Goal: Information Seeking & Learning: Learn about a topic

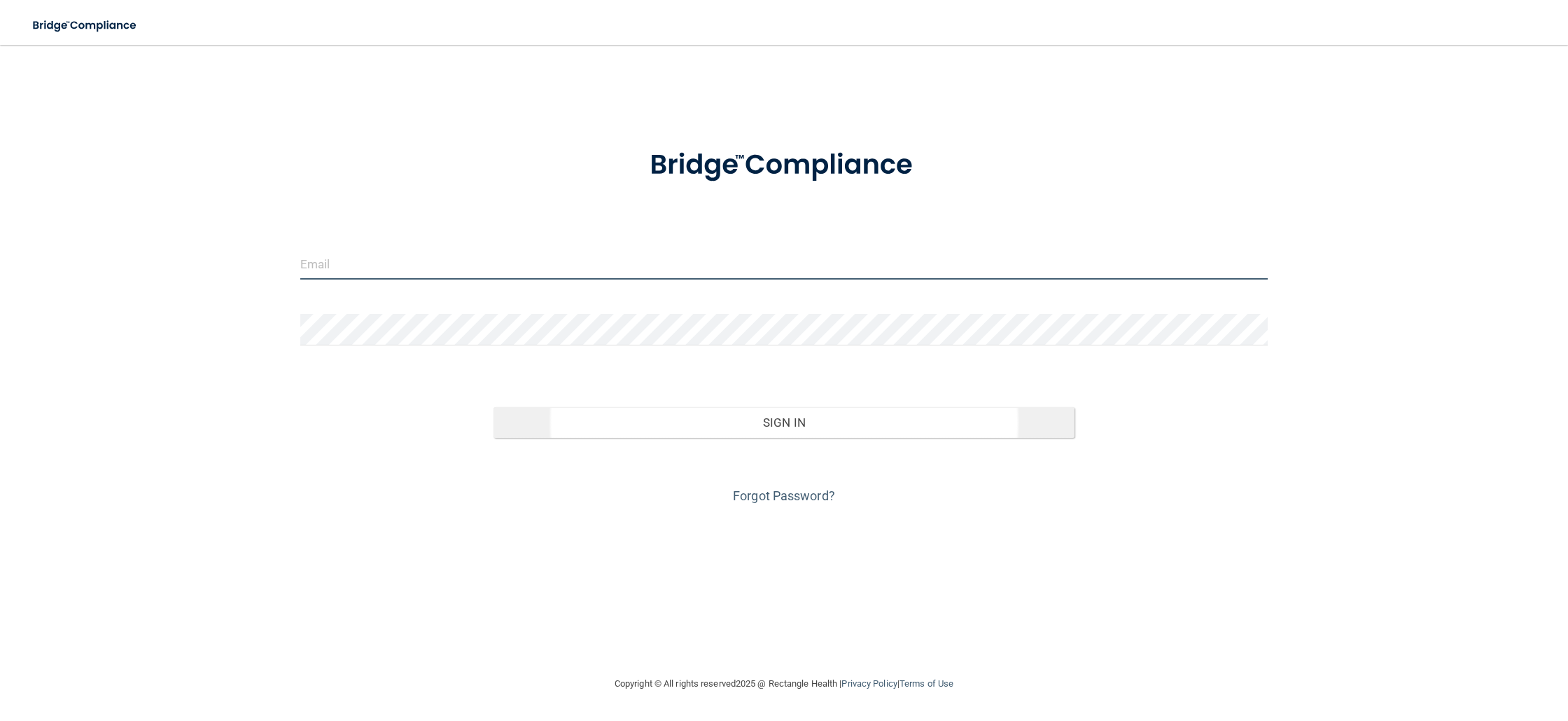
type input "[EMAIL_ADDRESS][DOMAIN_NAME]"
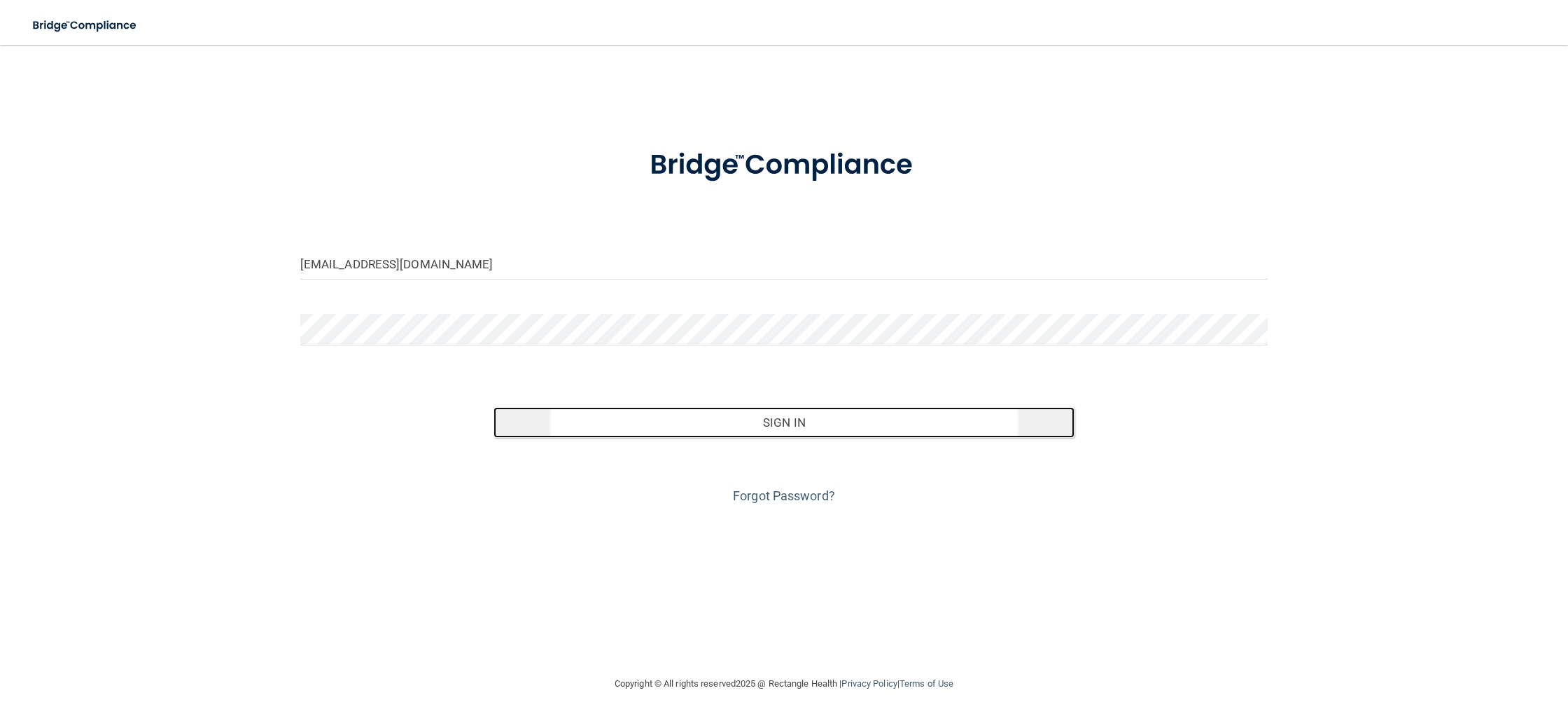
click at [761, 426] on button "Sign In" at bounding box center [783, 421] width 580 height 30
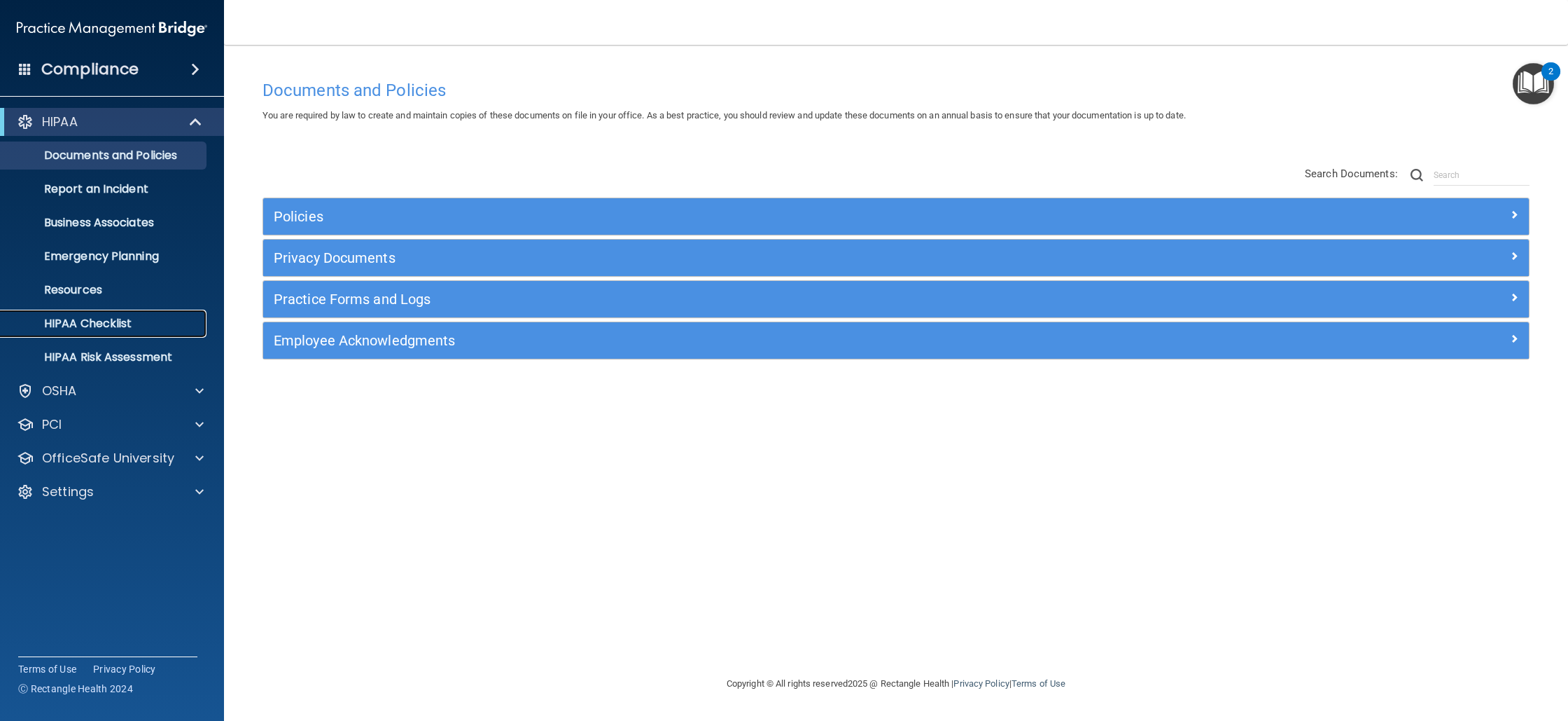
click at [127, 321] on p "HIPAA Checklist" at bounding box center [104, 323] width 191 height 14
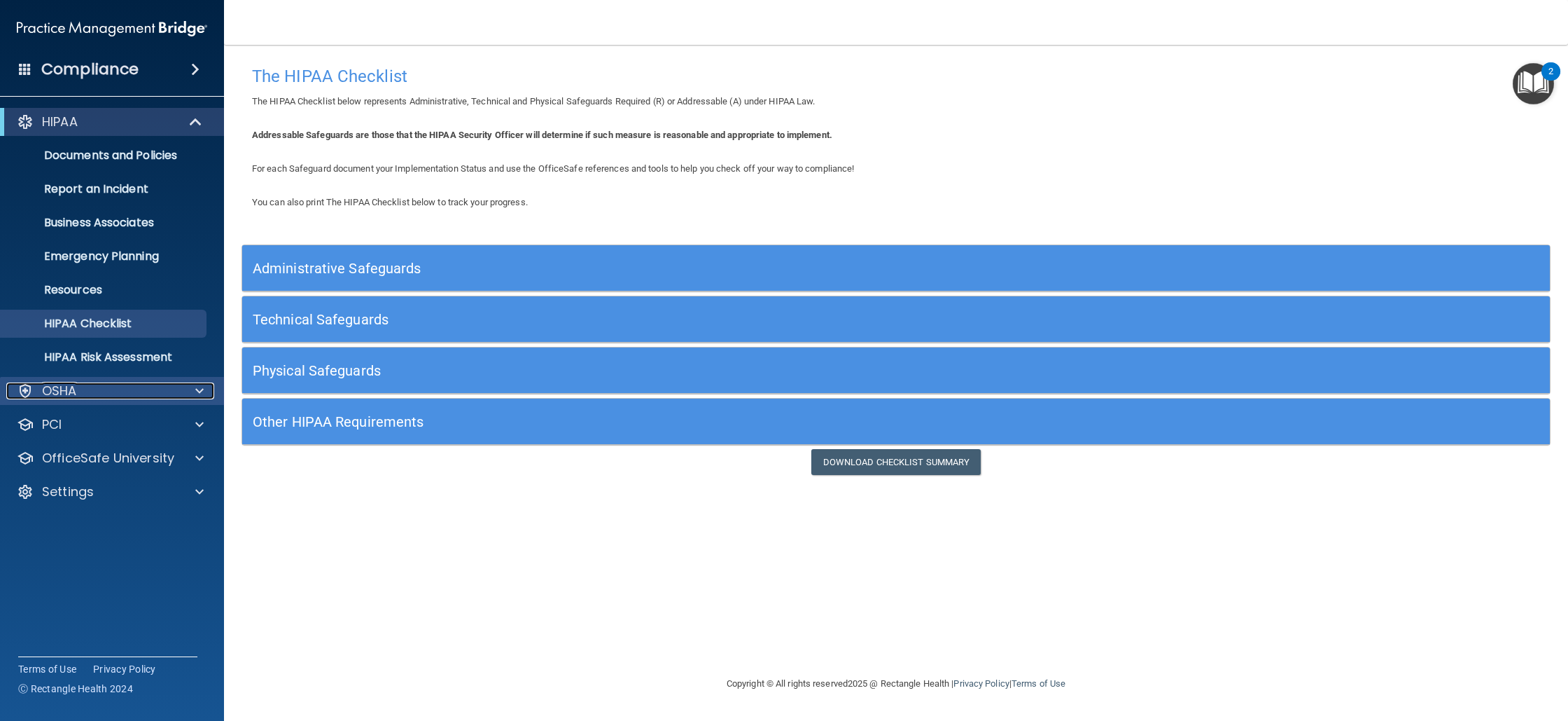
click at [89, 389] on div "OSHA" at bounding box center [93, 390] width 174 height 17
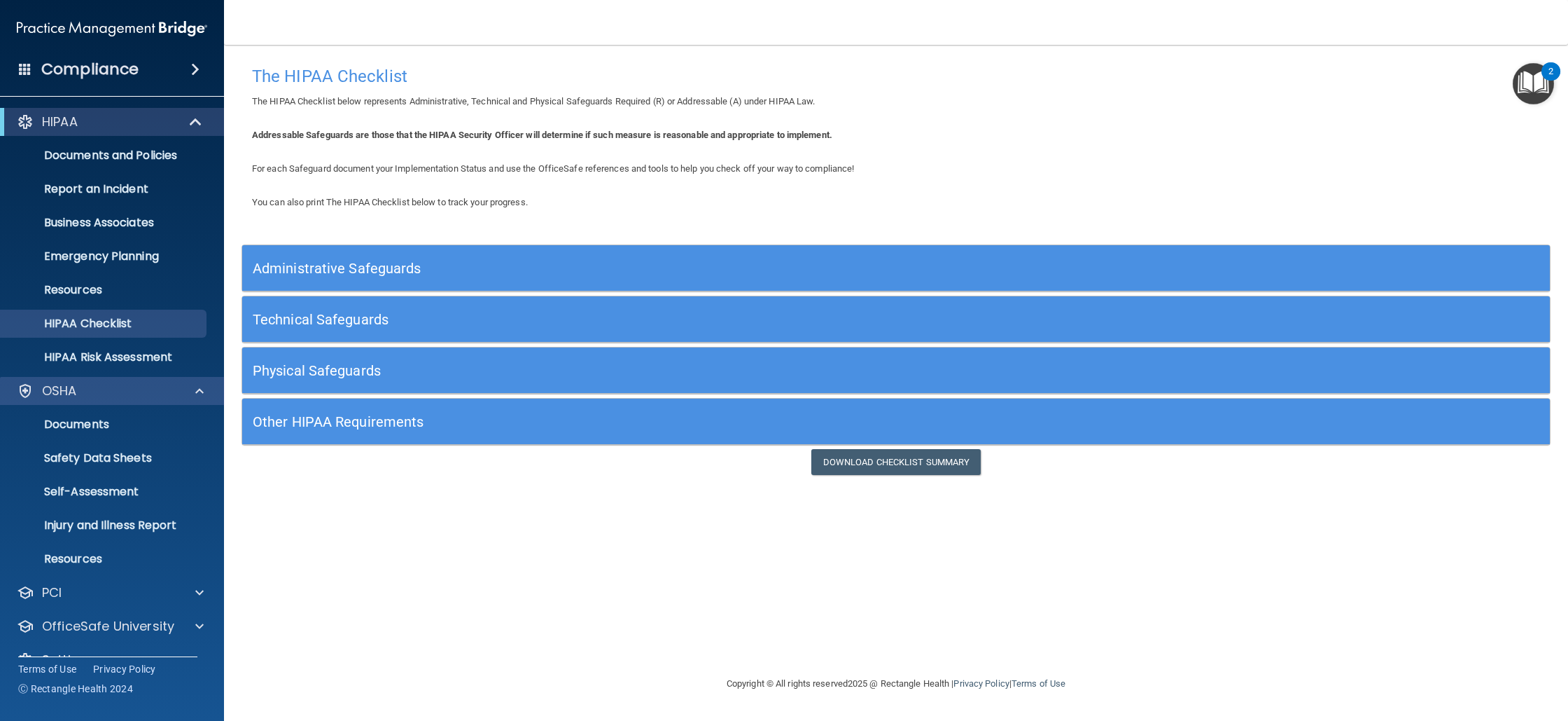
click at [108, 400] on div "OSHA" at bounding box center [112, 391] width 225 height 28
click at [142, 368] on link "HIPAA Risk Assessment" at bounding box center [96, 357] width 221 height 28
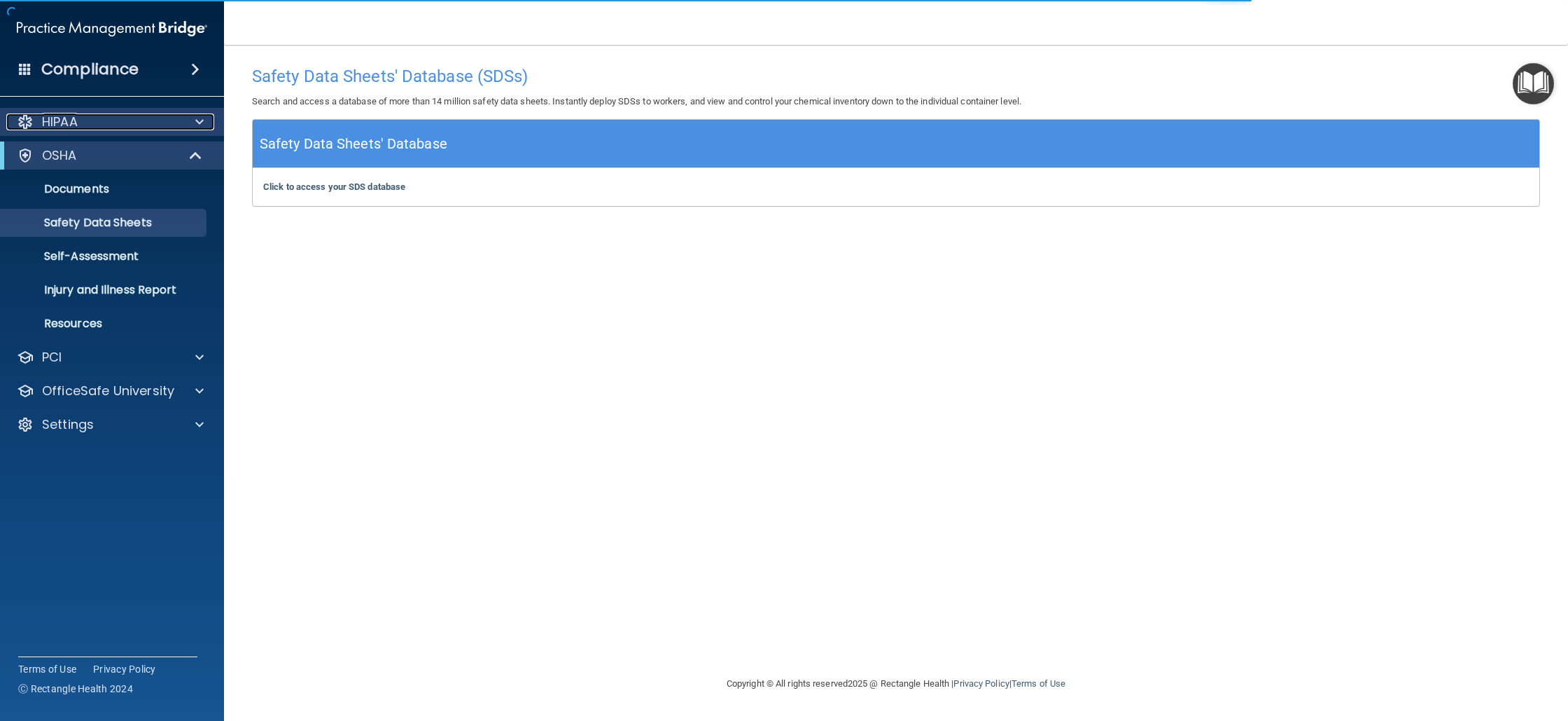
click at [69, 125] on p "HIPAA" at bounding box center [59, 122] width 36 height 17
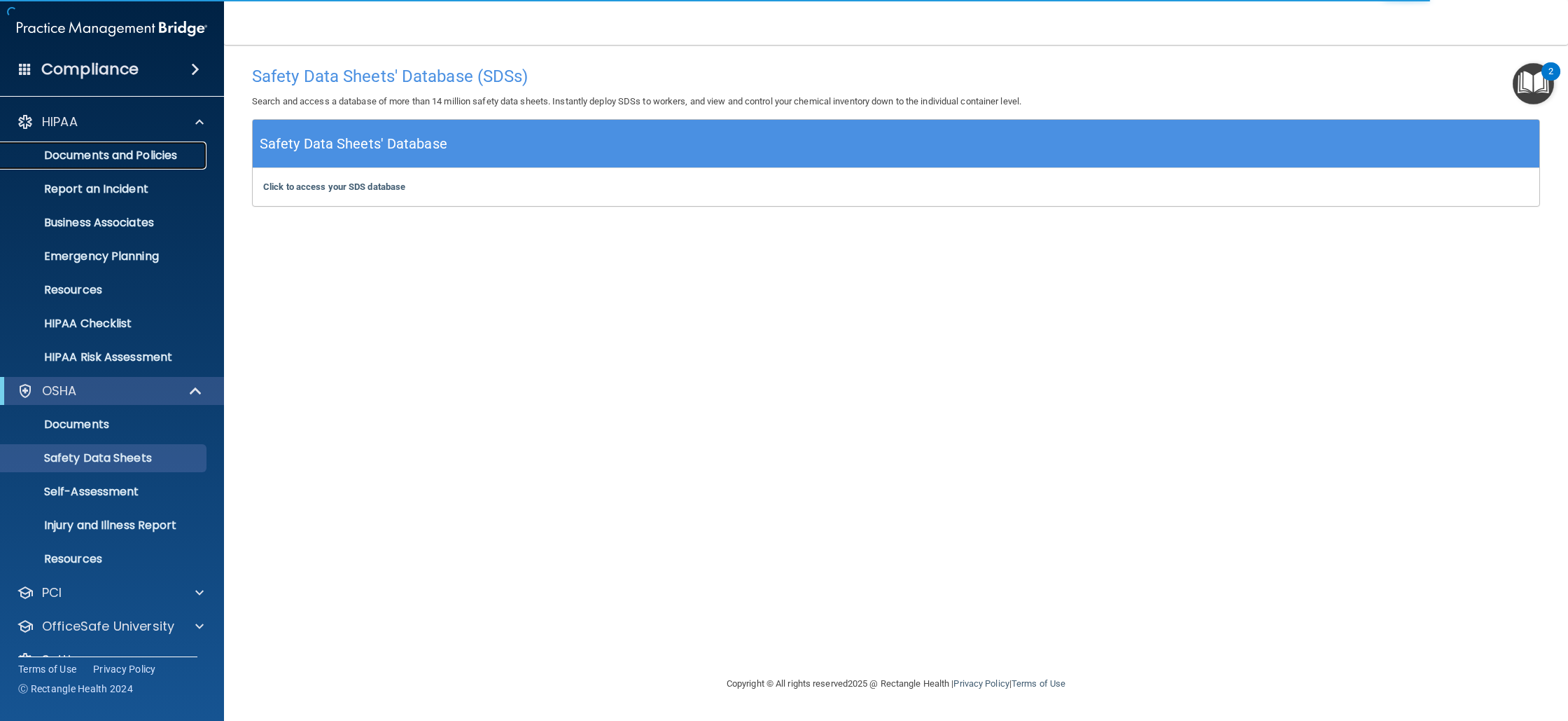
click at [83, 149] on p "Documents and Policies" at bounding box center [104, 155] width 191 height 14
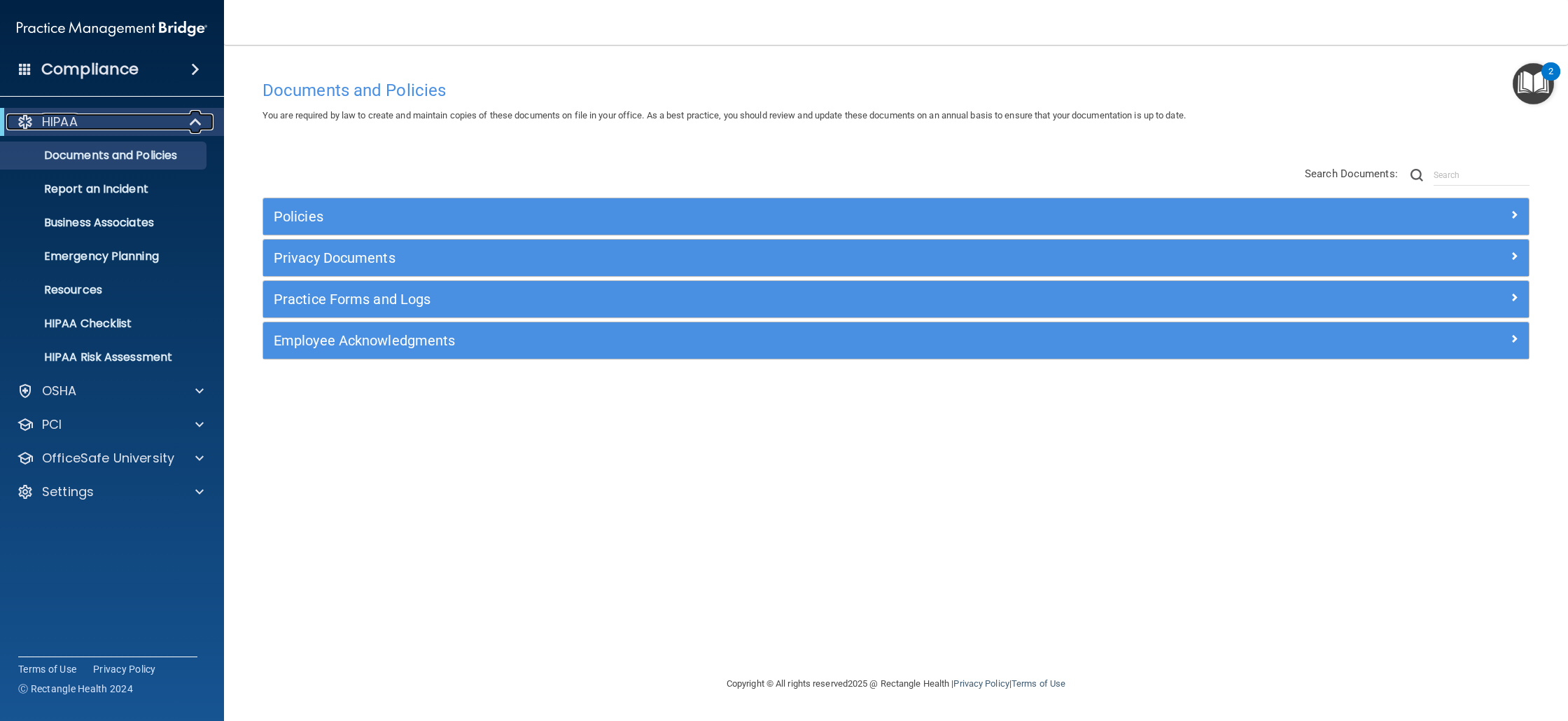
click at [191, 122] on span at bounding box center [197, 122] width 12 height 17
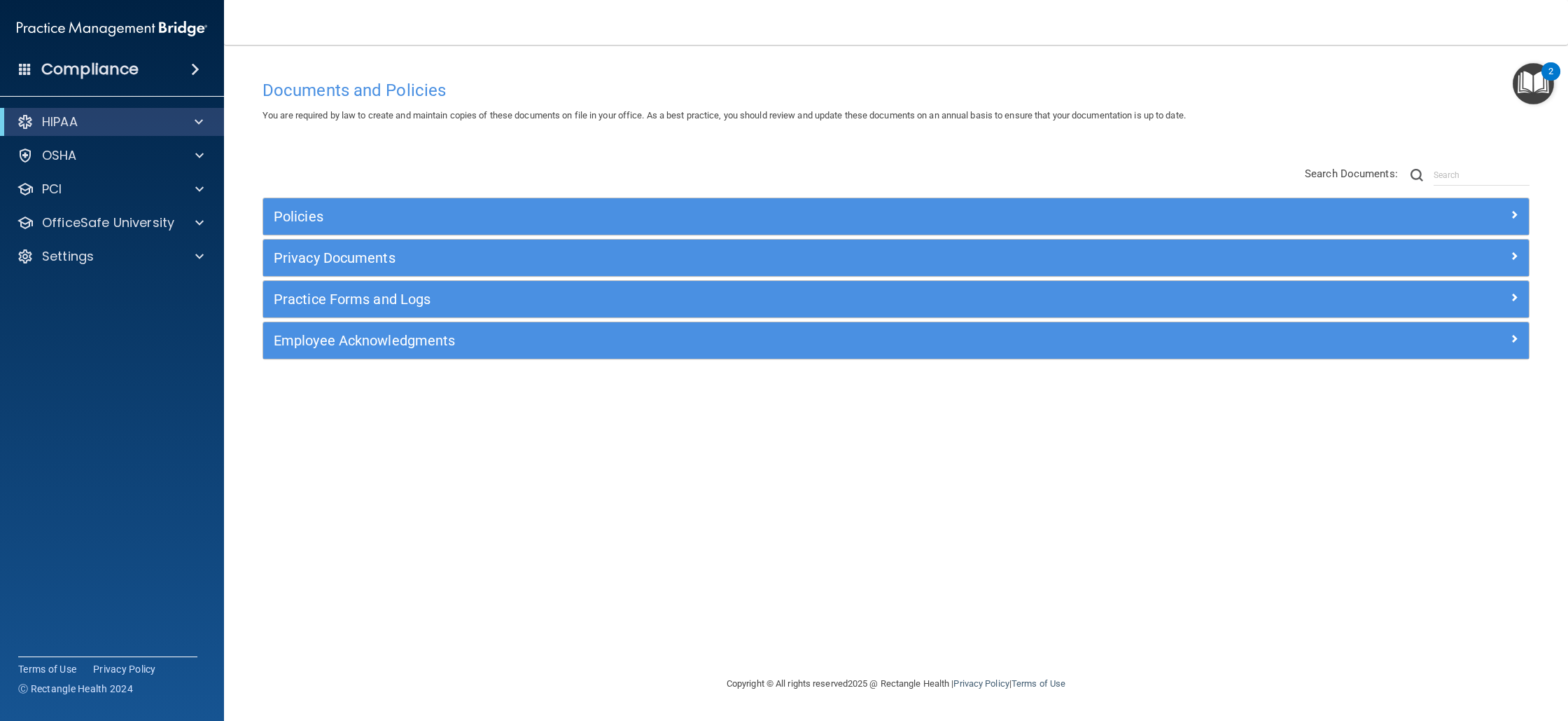
click at [200, 63] on span at bounding box center [195, 69] width 9 height 17
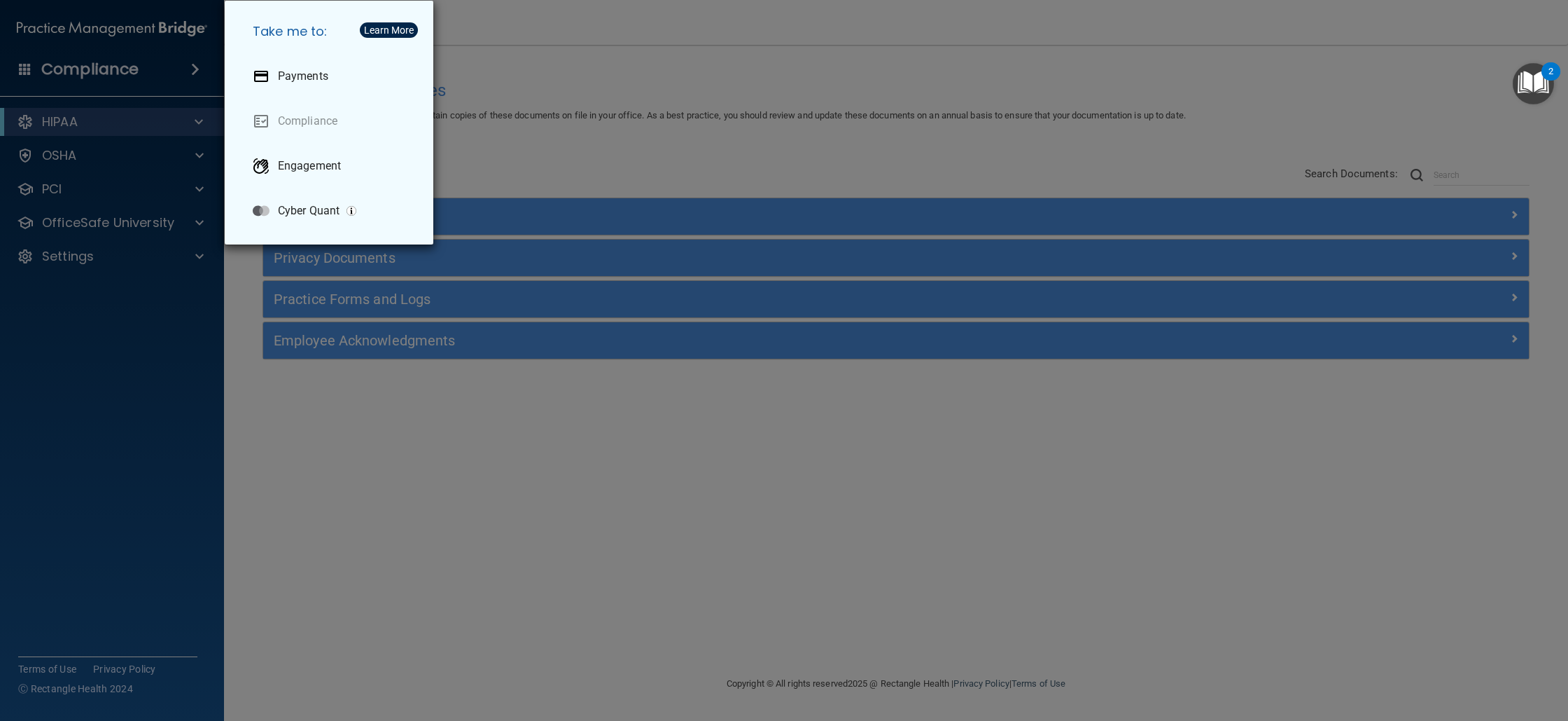
click at [198, 69] on div "Take me to: Payments Compliance Engagement Cyber Quant" at bounding box center [784, 360] width 1568 height 721
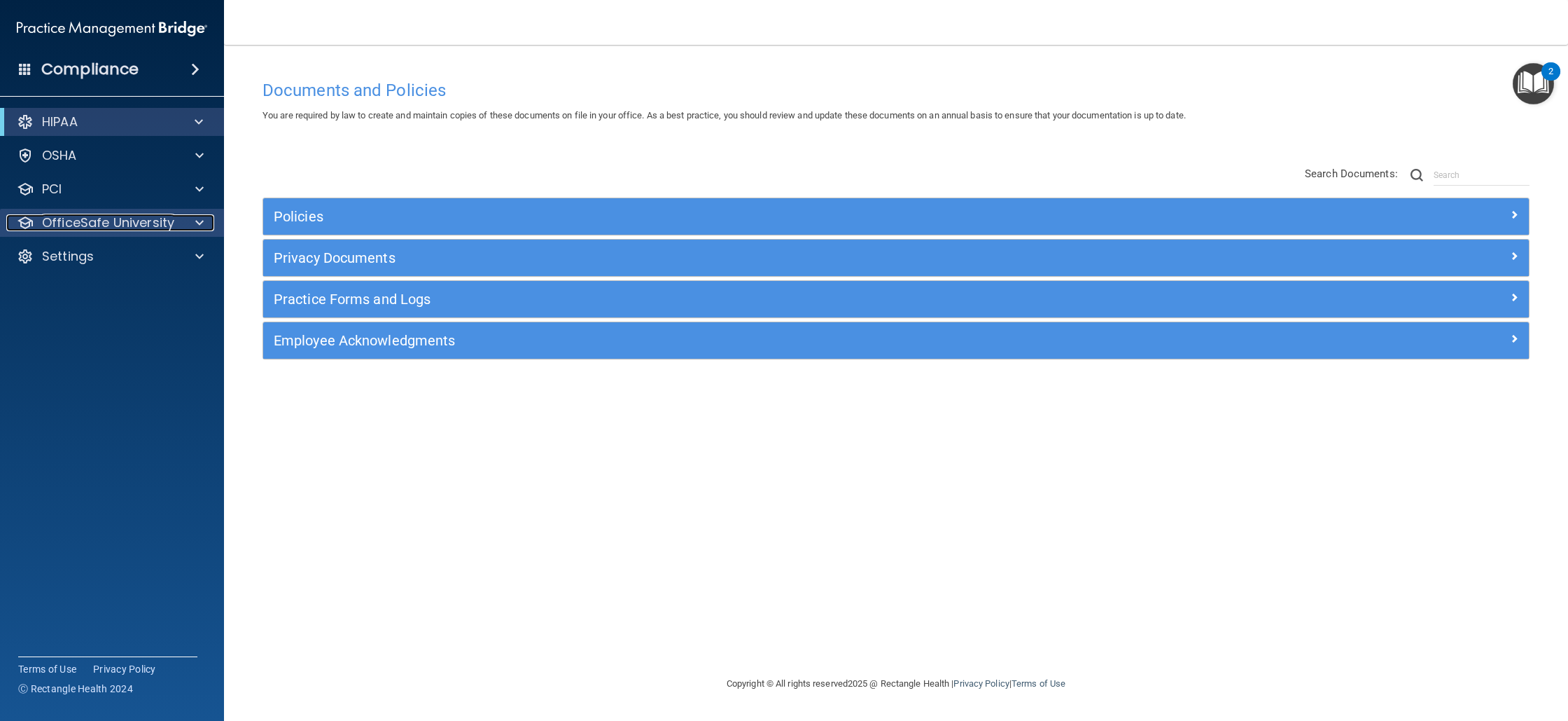
click at [197, 227] on span at bounding box center [200, 222] width 9 height 17
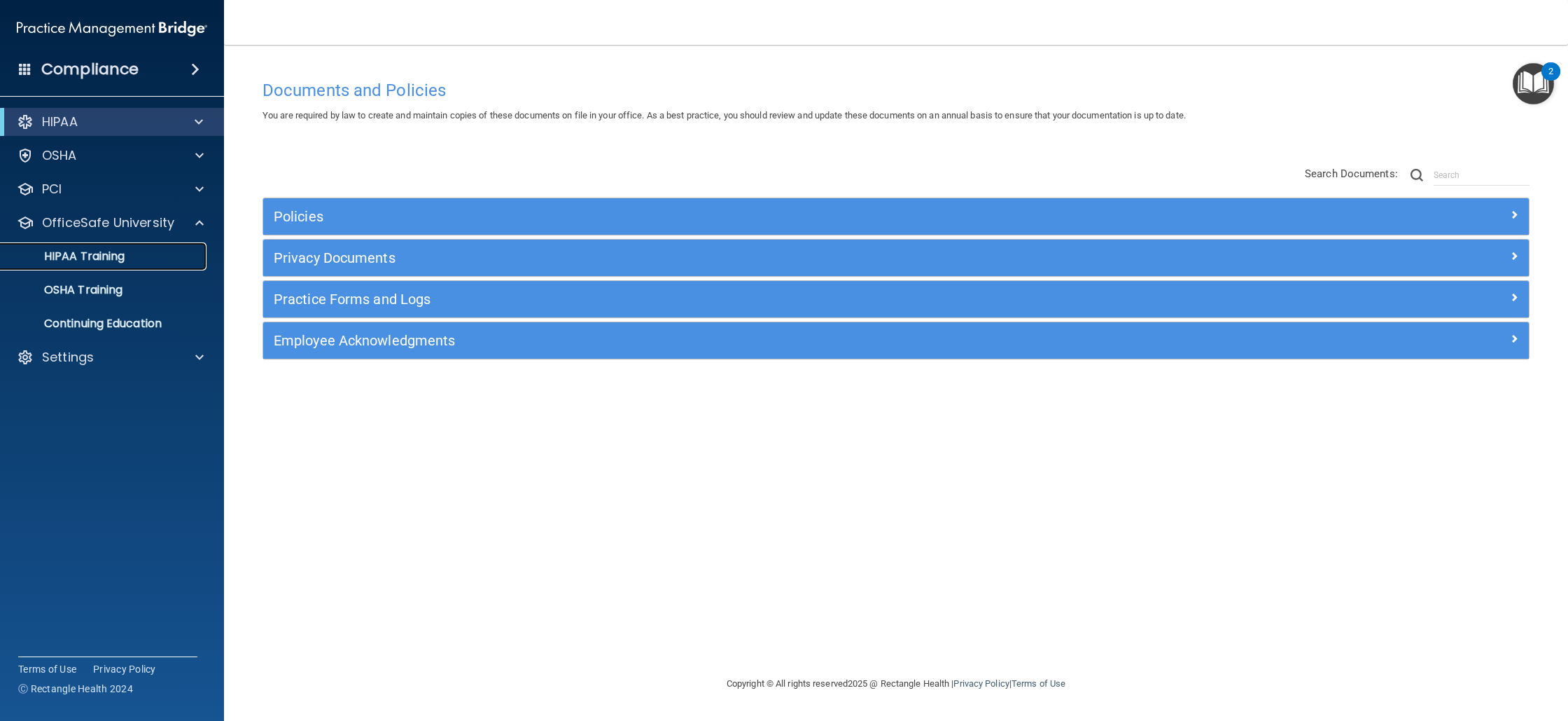
click at [142, 265] on link "HIPAA Training" at bounding box center [96, 256] width 221 height 28
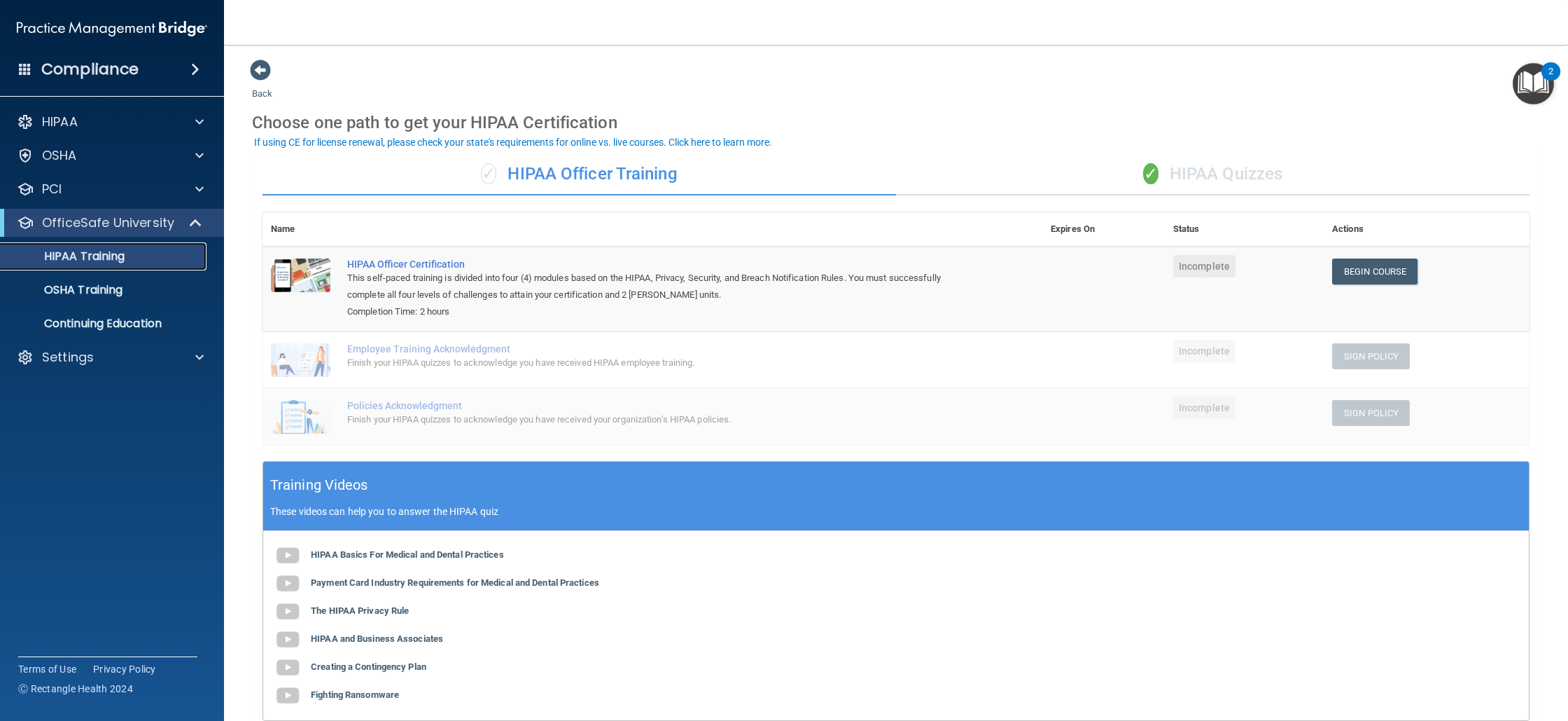
scroll to position [3, 0]
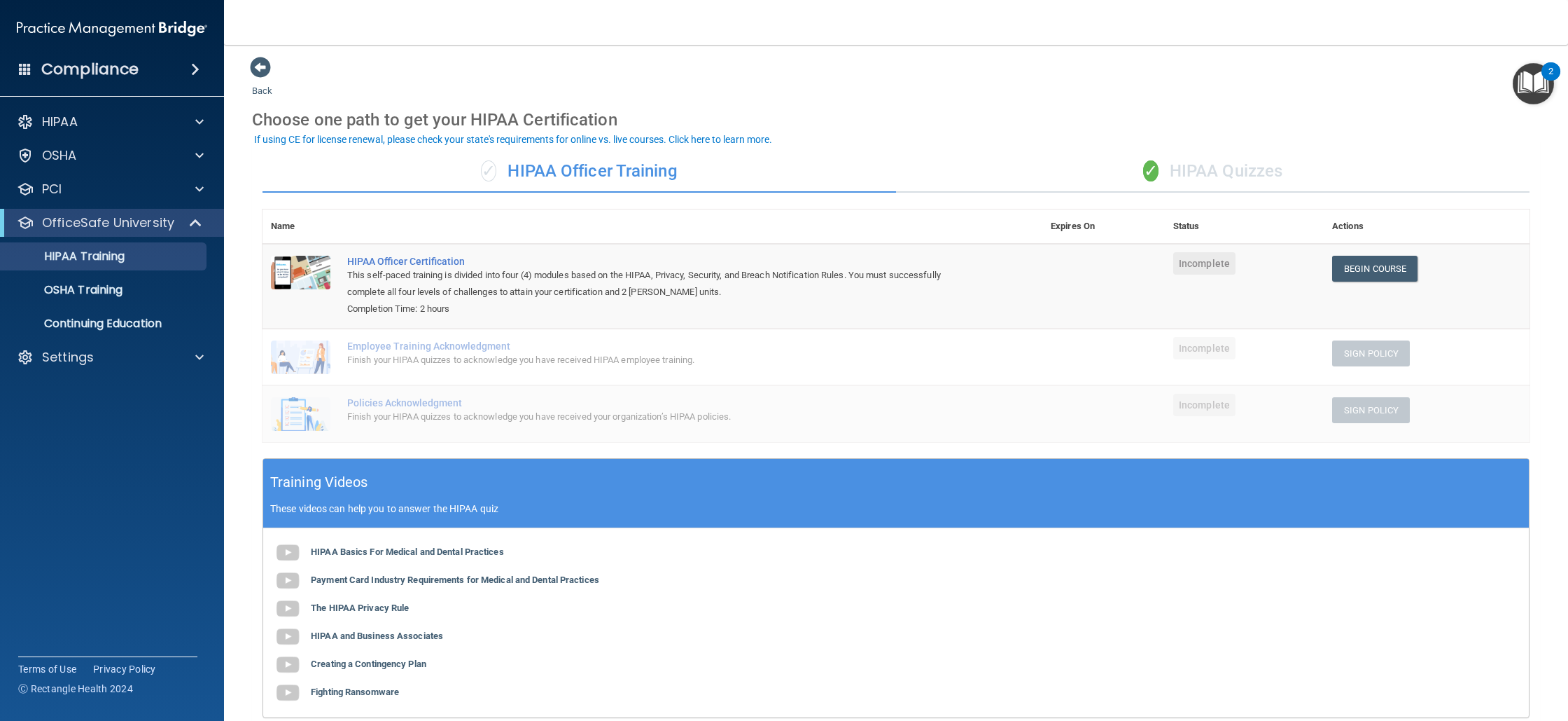
click at [1190, 175] on div "✓ HIPAA Quizzes" at bounding box center [1213, 171] width 634 height 42
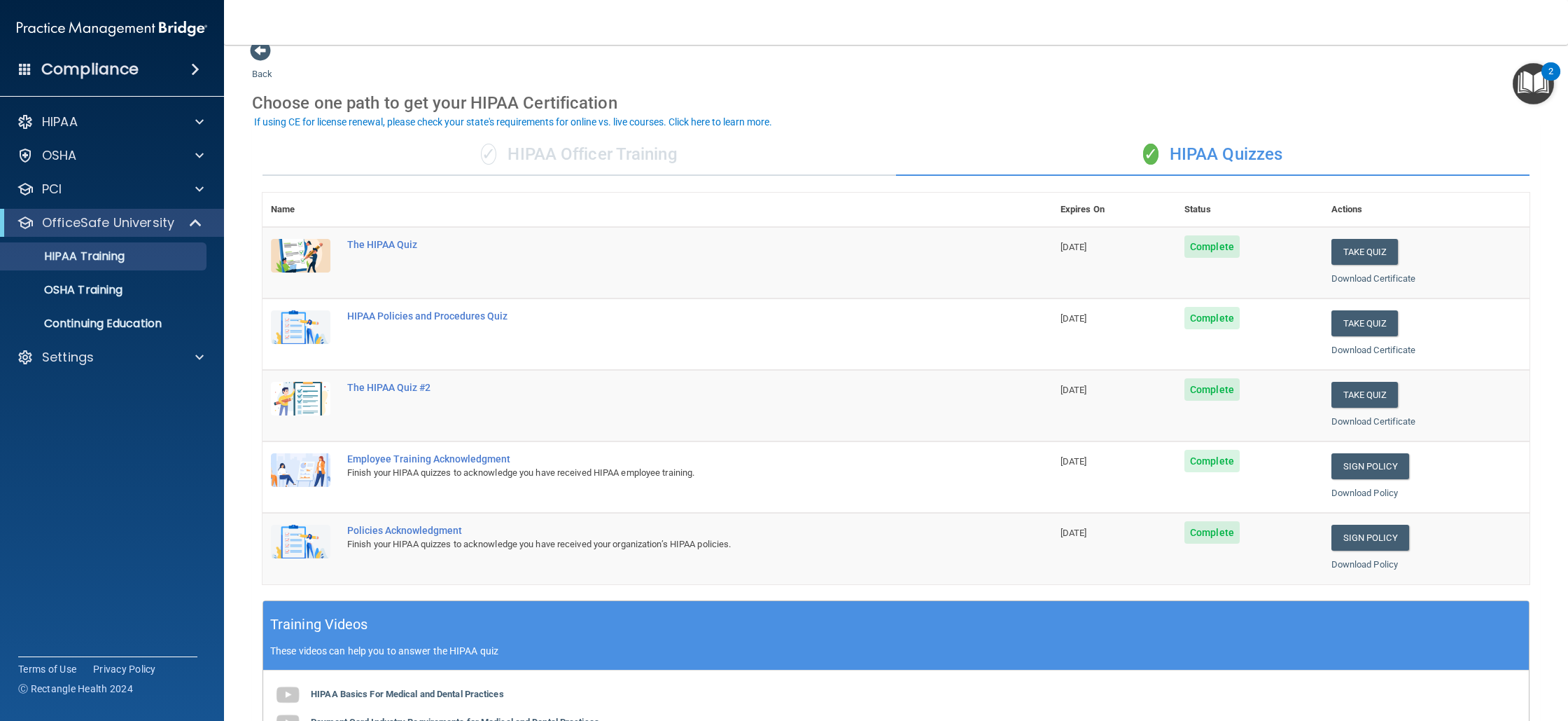
scroll to position [23, 0]
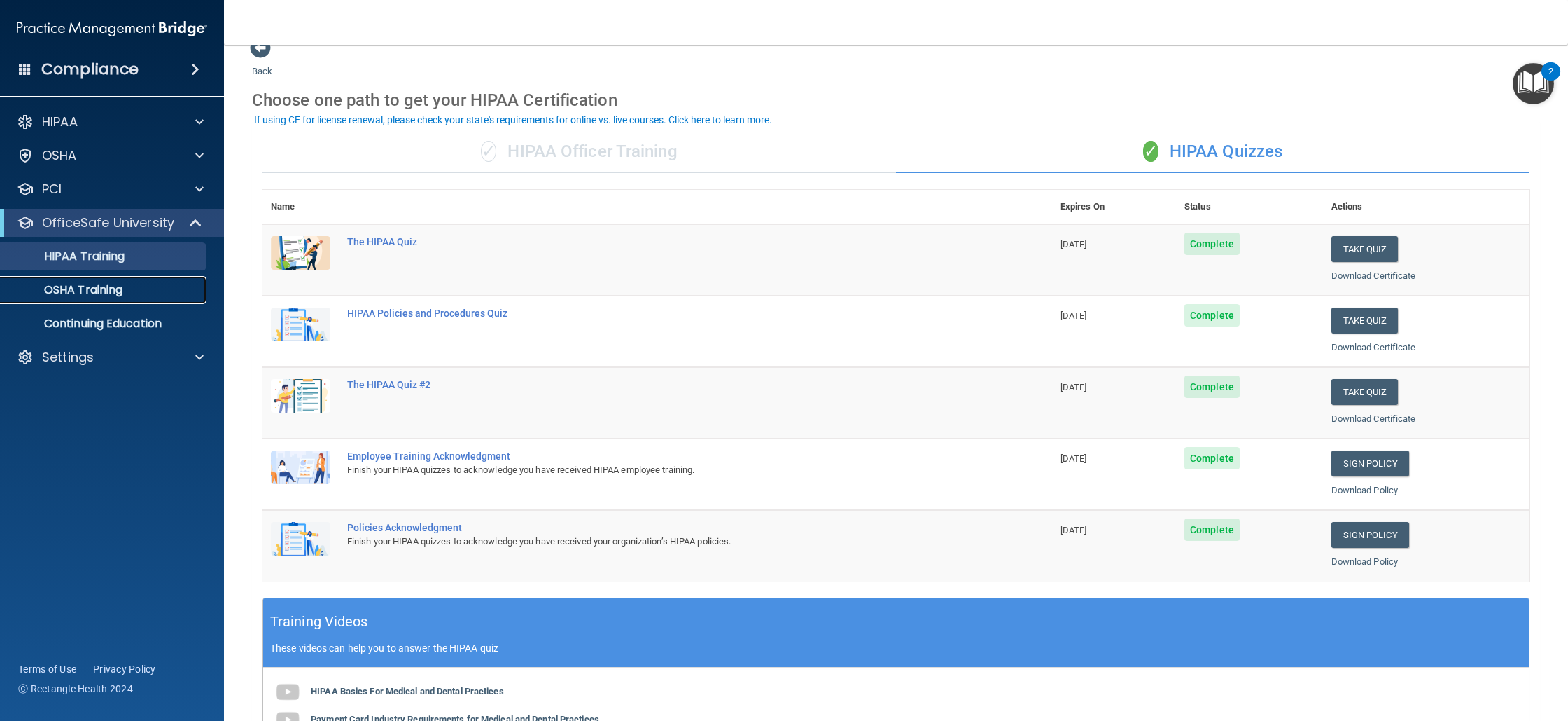
click at [142, 295] on div "OSHA Training" at bounding box center [104, 290] width 191 height 14
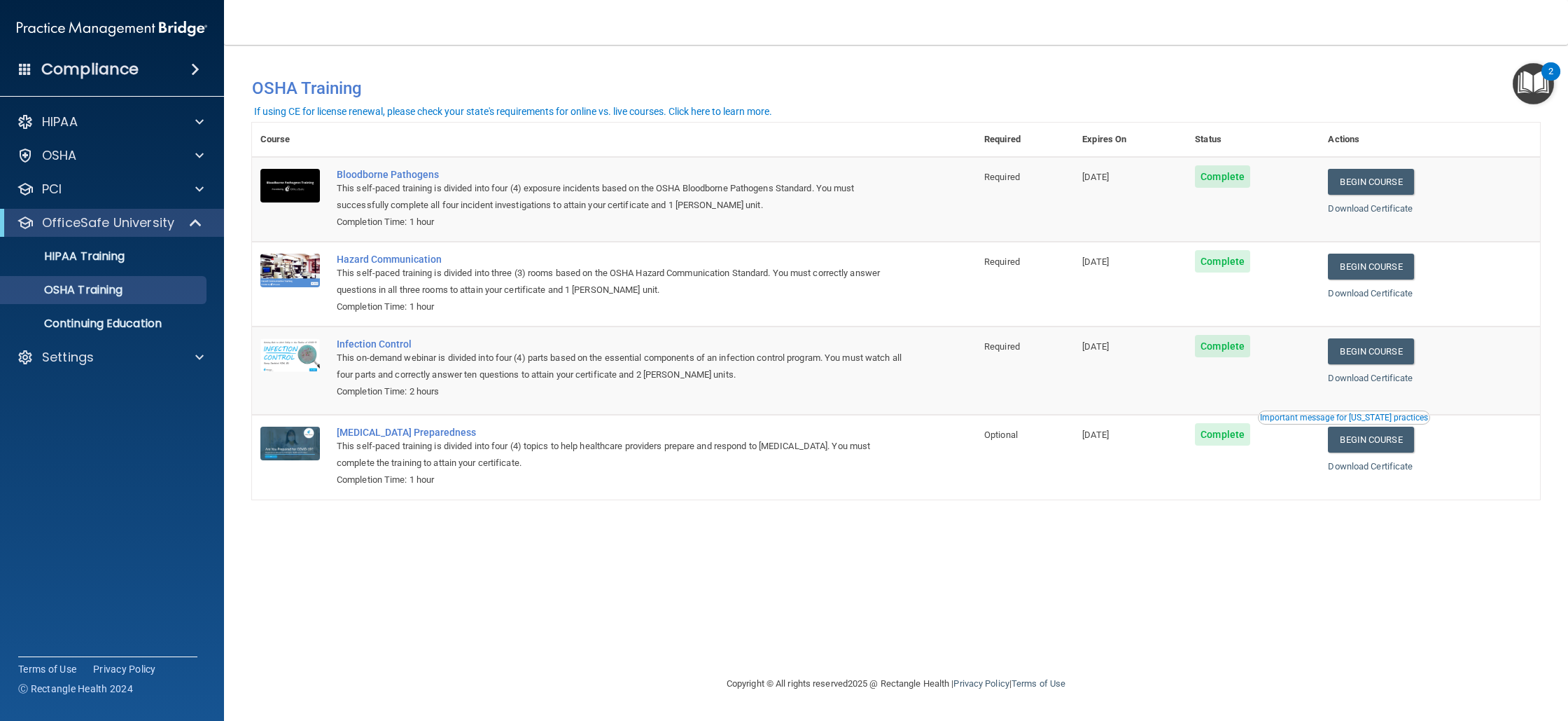
click at [1519, 85] on img "Open Resource Center, 2 new notifications" at bounding box center [1533, 84] width 42 height 42
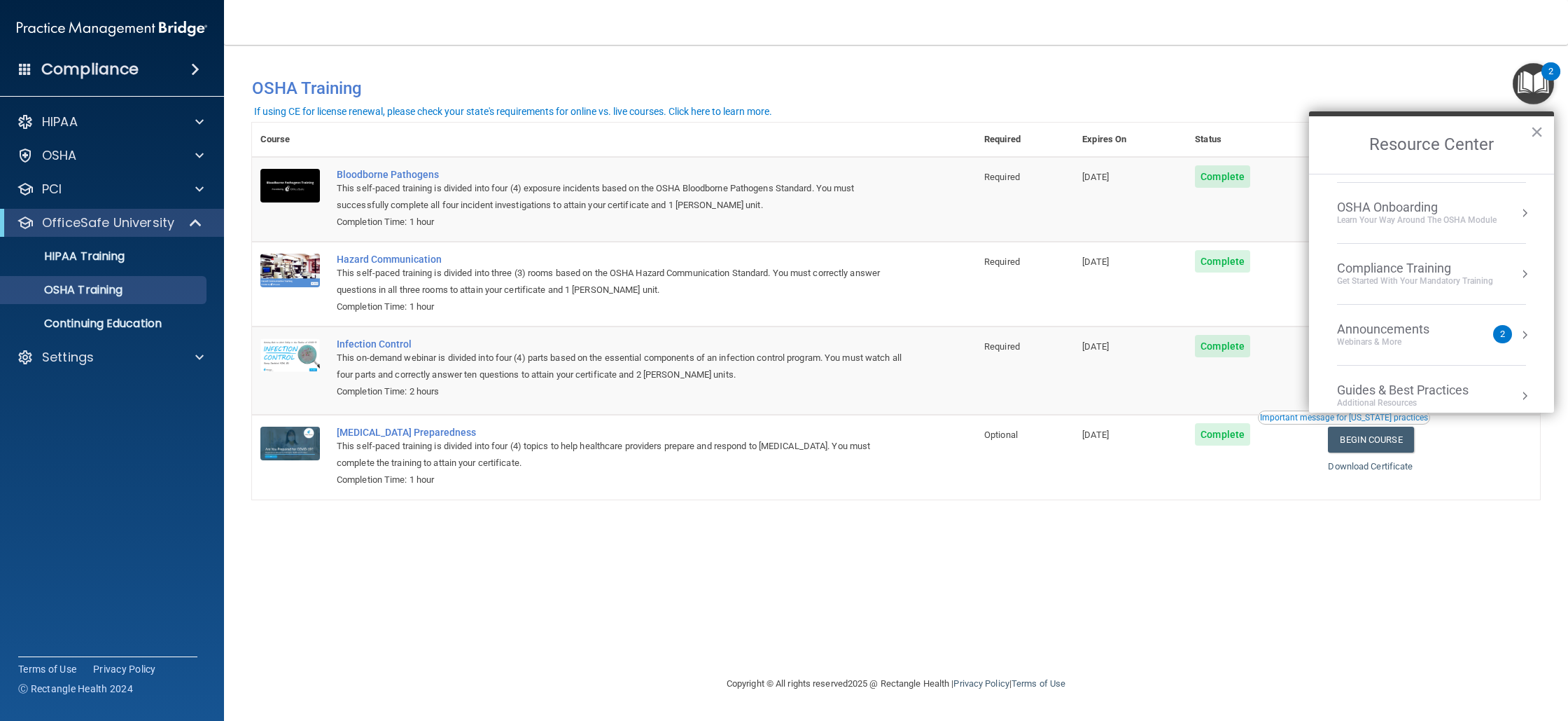
scroll to position [201, 0]
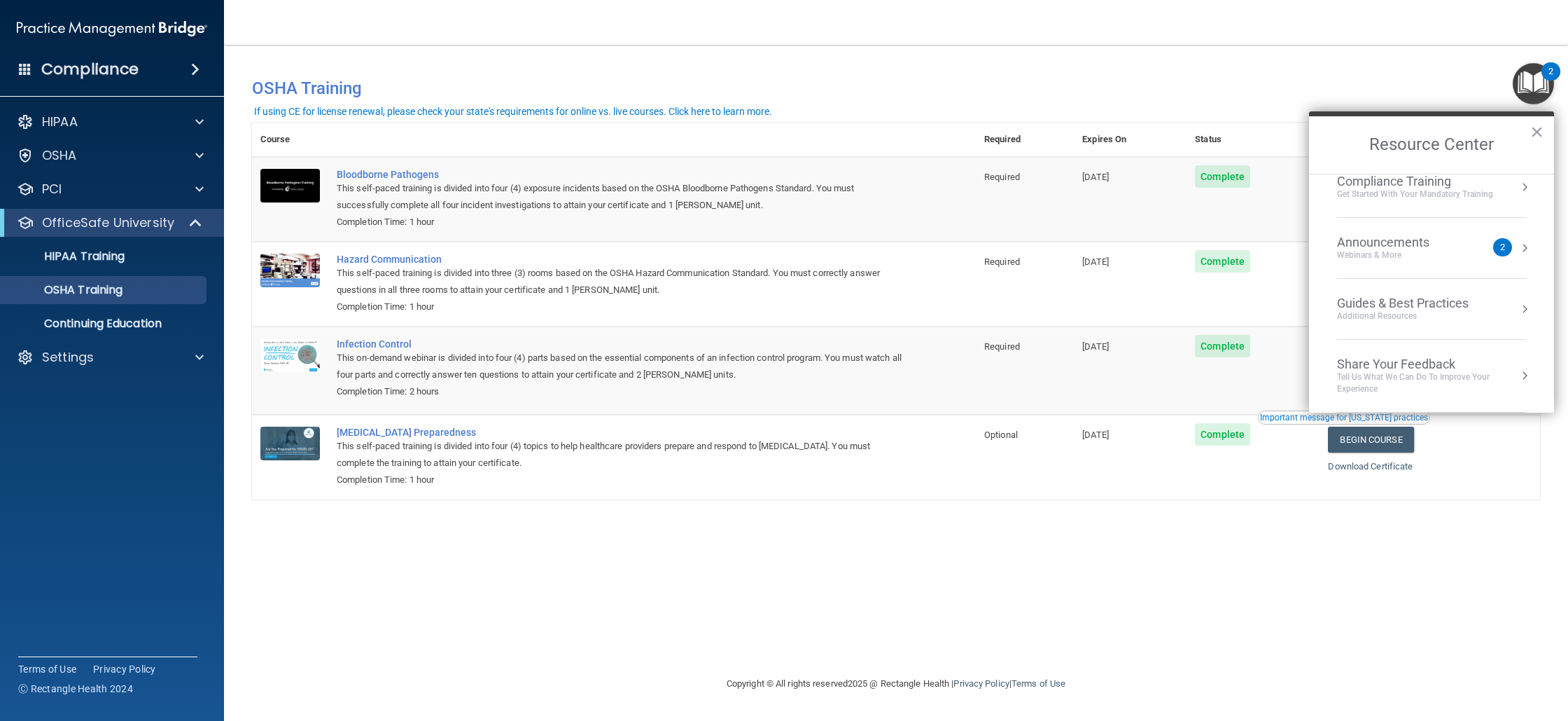
click at [1431, 258] on div "Webinars & More" at bounding box center [1397, 255] width 121 height 12
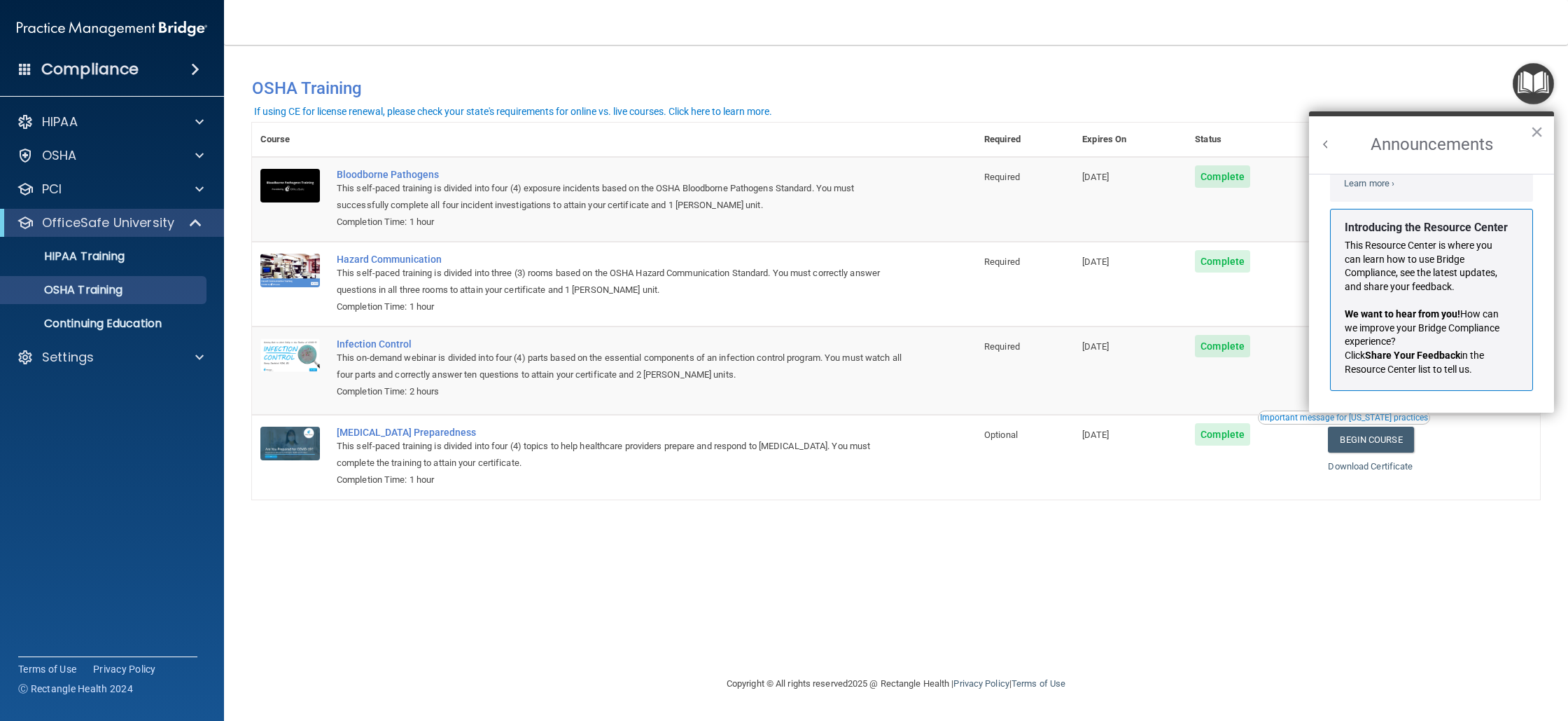
scroll to position [0, 0]
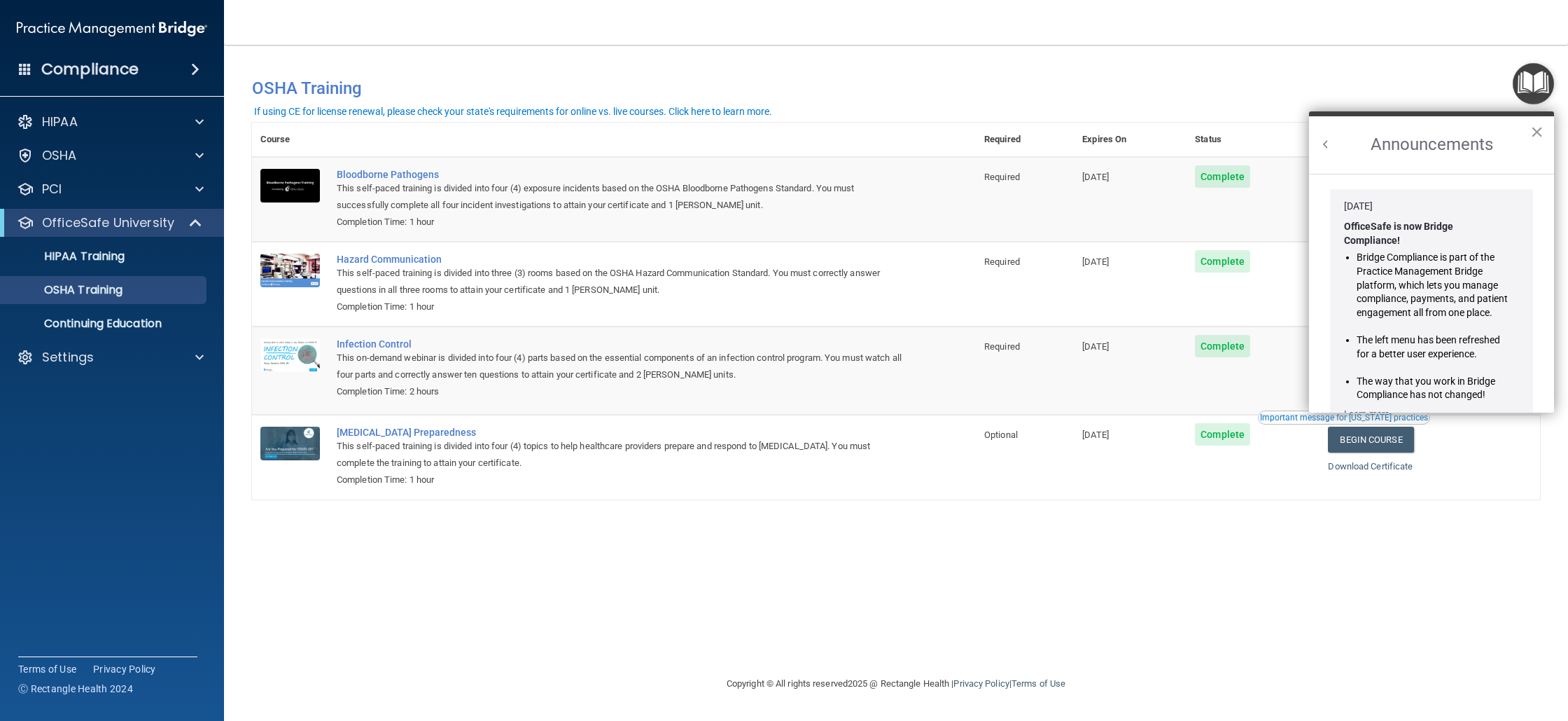
click at [1534, 136] on button "×" at bounding box center [1536, 132] width 13 height 23
